Goal: Obtain resource: Obtain resource

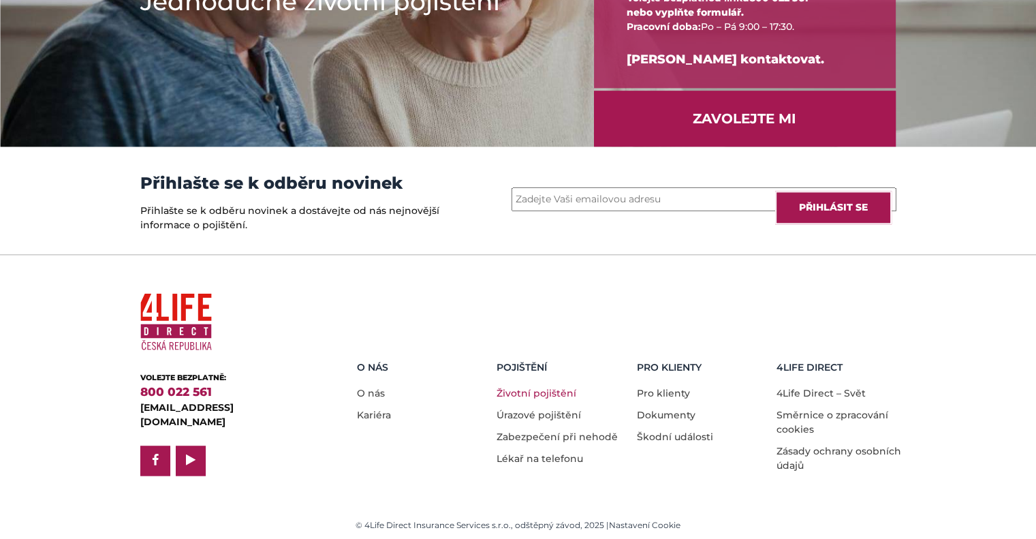
click at [522, 388] on link "Životní pojištění" at bounding box center [536, 393] width 80 height 12
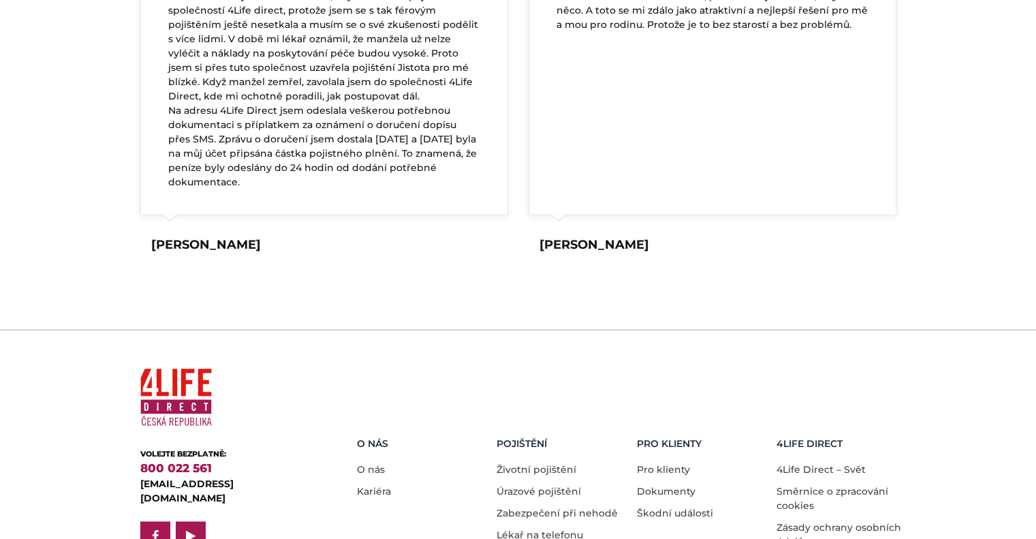
scroll to position [2671, 0]
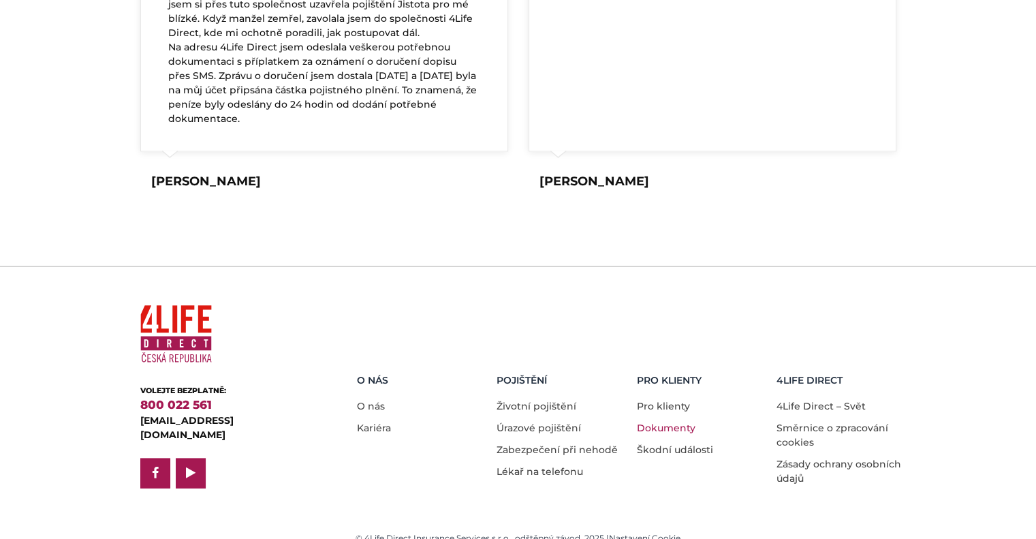
click at [656, 421] on link "Dokumenty" at bounding box center [666, 427] width 59 height 12
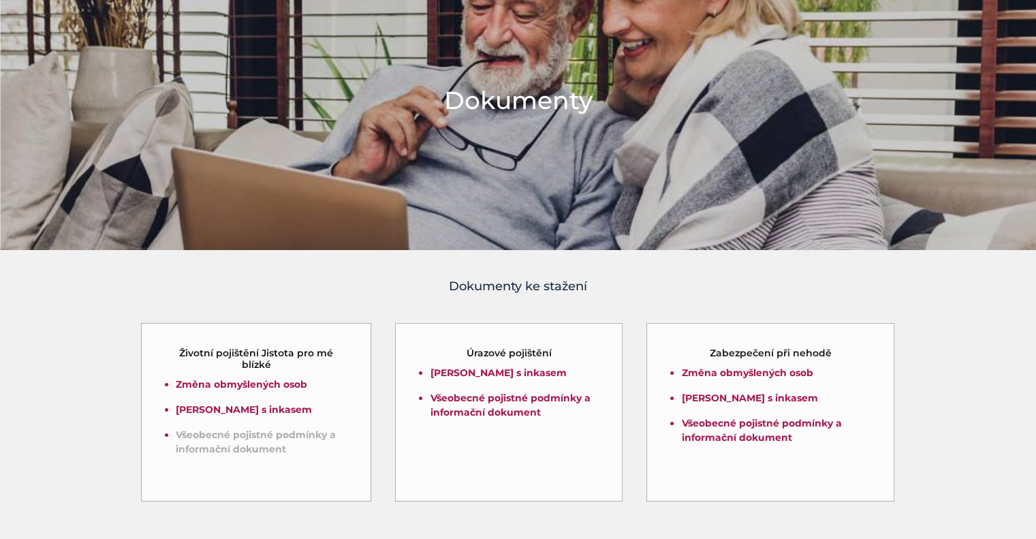
click at [255, 438] on link "Všeobecné pojistné podmínky a informační dokument" at bounding box center [256, 441] width 160 height 27
